Goal: Information Seeking & Learning: Learn about a topic

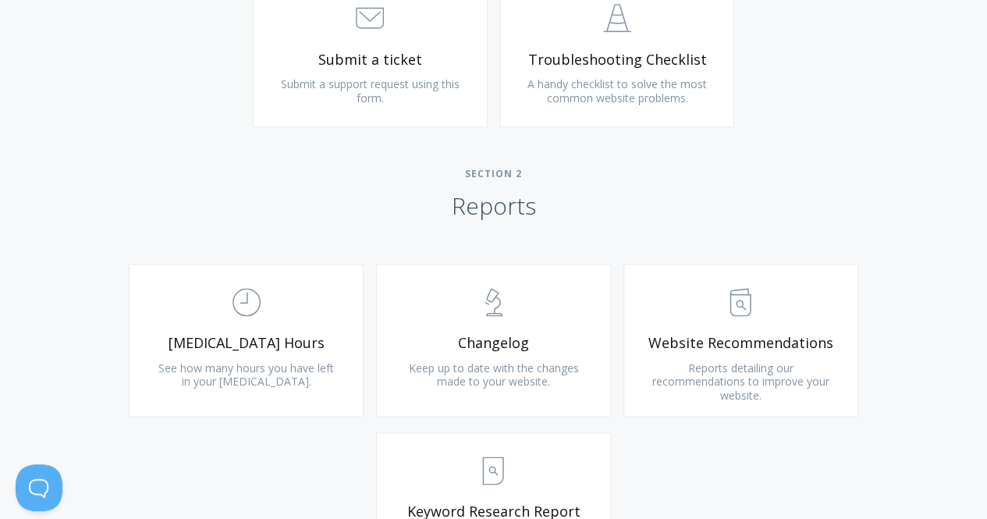
scroll to position [936, 0]
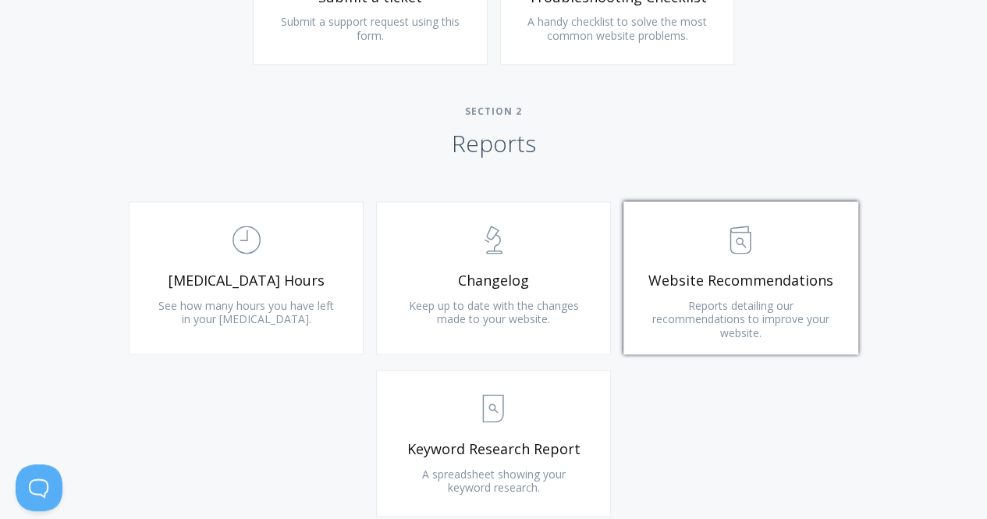
click at [710, 245] on span ".st0{fill:none;stroke:#000000;stroke-width:2;stroke-miterlimit:10;} Untitled-13" at bounding box center [740, 240] width 186 height 48
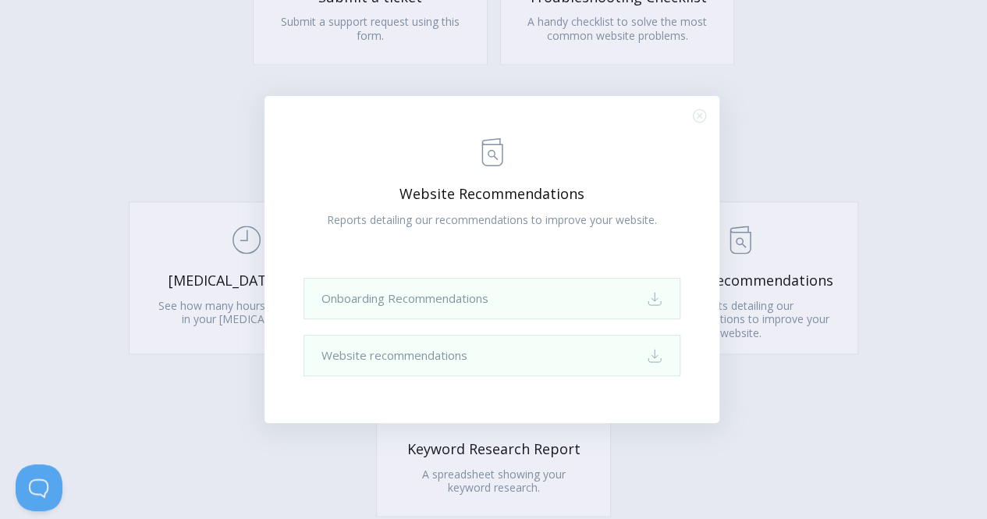
click at [702, 114] on icon ".st0{fill:none;stroke:#000000;stroke-width:2;stroke-miterlimit:10;} Close" at bounding box center [699, 115] width 13 height 13
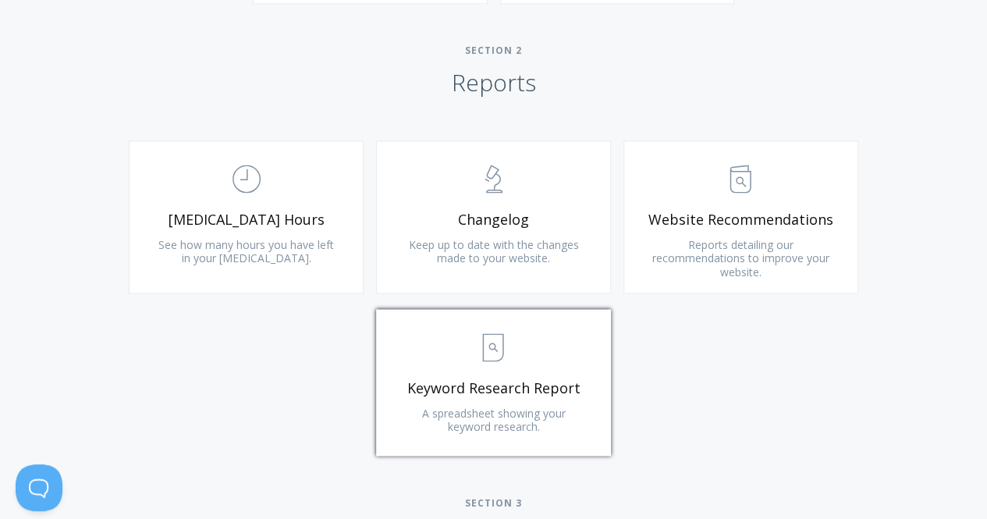
scroll to position [1092, 0]
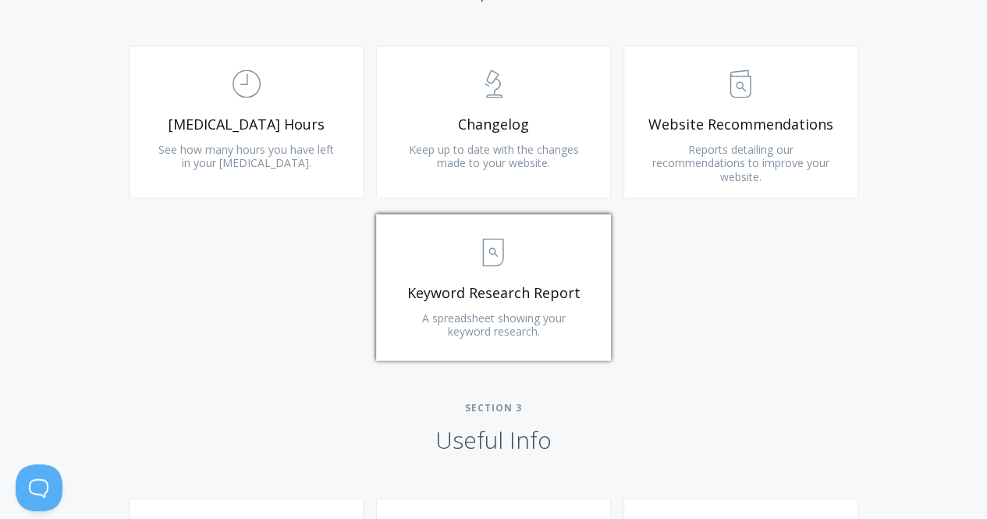
click at [524, 294] on span "Keyword Research Report" at bounding box center [493, 293] width 186 height 18
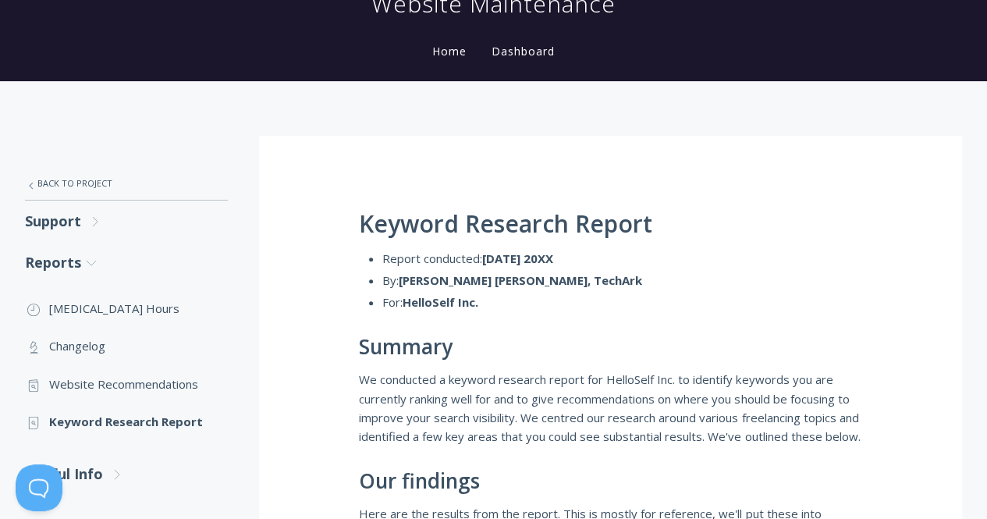
scroll to position [390, 0]
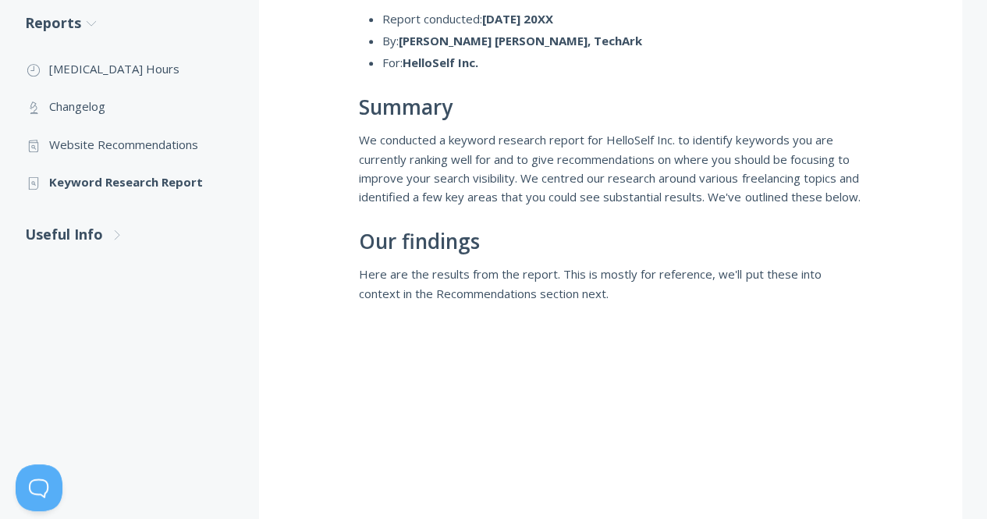
click at [459, 278] on div "Keyword Research Report Report conducted: 20th Jun 20XX By: Laura Elizabeth, Te…" at bounding box center [610, 440] width 703 height 1088
